Goal: Find contact information: Find contact information

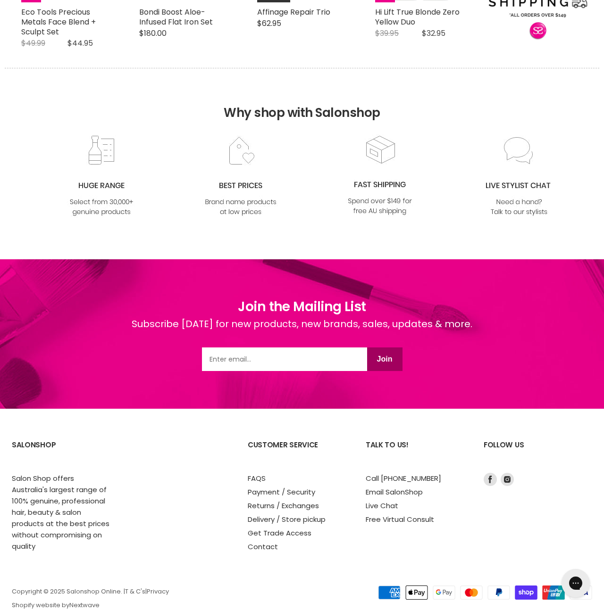
scroll to position [1028, 0]
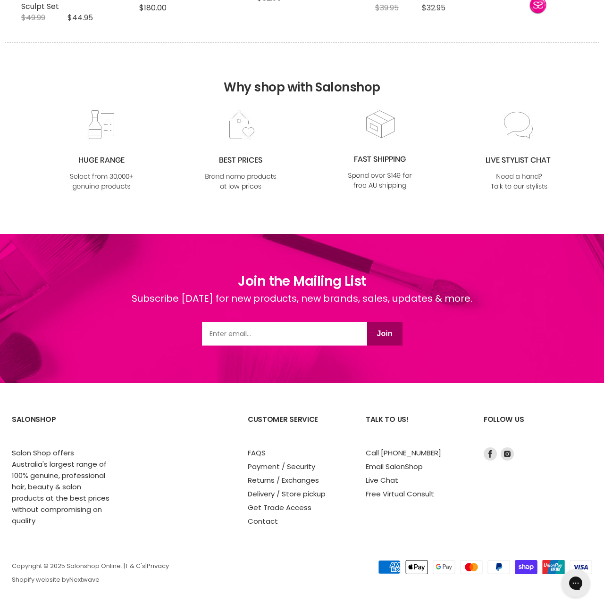
click at [157, 567] on link "Privacy" at bounding box center [158, 566] width 22 height 9
click at [504, 452] on icon "Footer" at bounding box center [507, 454] width 7 height 7
click at [137, 567] on link "T & C's" at bounding box center [135, 566] width 20 height 9
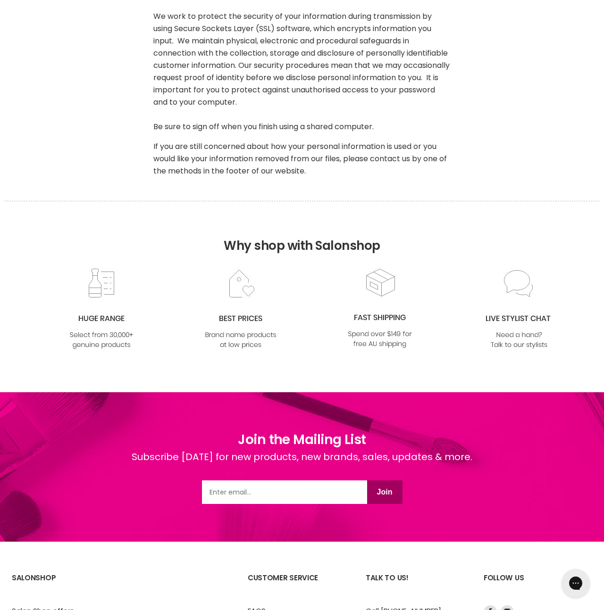
scroll to position [749, 0]
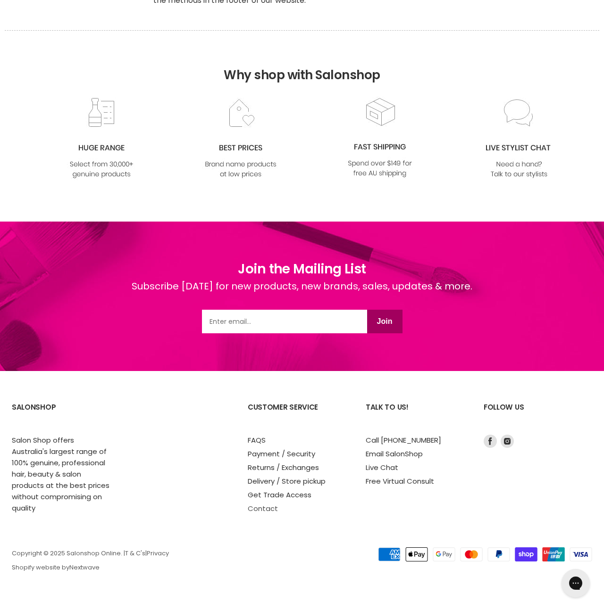
click at [269, 514] on link "Contact" at bounding box center [263, 509] width 30 height 10
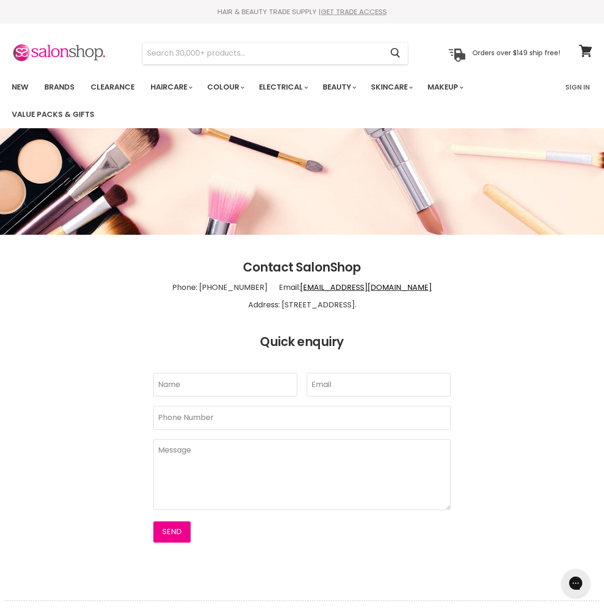
drag, startPoint x: 392, startPoint y: 303, endPoint x: 251, endPoint y: 305, distance: 141.5
click at [251, 305] on p "Phone: 1300 658 563 Email: info@salonshoponline.com.au Address: 1/21 Trinder Av…" at bounding box center [302, 295] width 580 height 43
copy p "1/21 Trinder Ave Maroochydore 4558."
